Goal: Find specific page/section

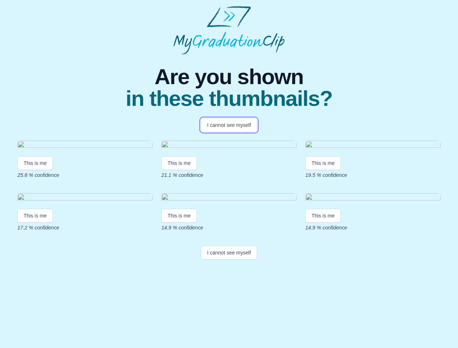
click at [229, 125] on button "I cannot see myself" at bounding box center [229, 125] width 56 height 14
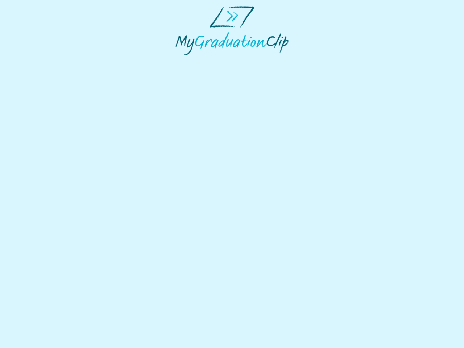
click at [35, 61] on html at bounding box center [232, 30] width 464 height 61
click at [180, 61] on html at bounding box center [232, 30] width 464 height 61
click at [325, 61] on html at bounding box center [232, 30] width 464 height 61
click at [35, 61] on html at bounding box center [232, 30] width 464 height 61
click at [180, 61] on html at bounding box center [232, 30] width 464 height 61
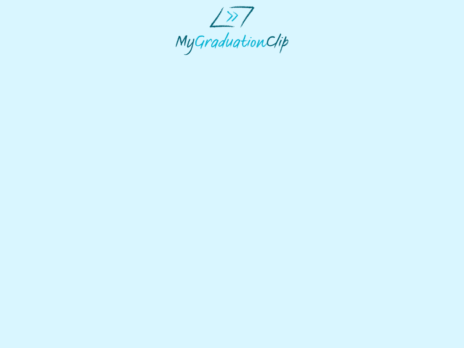
click at [325, 61] on html at bounding box center [232, 30] width 464 height 61
